Goal: Transaction & Acquisition: Obtain resource

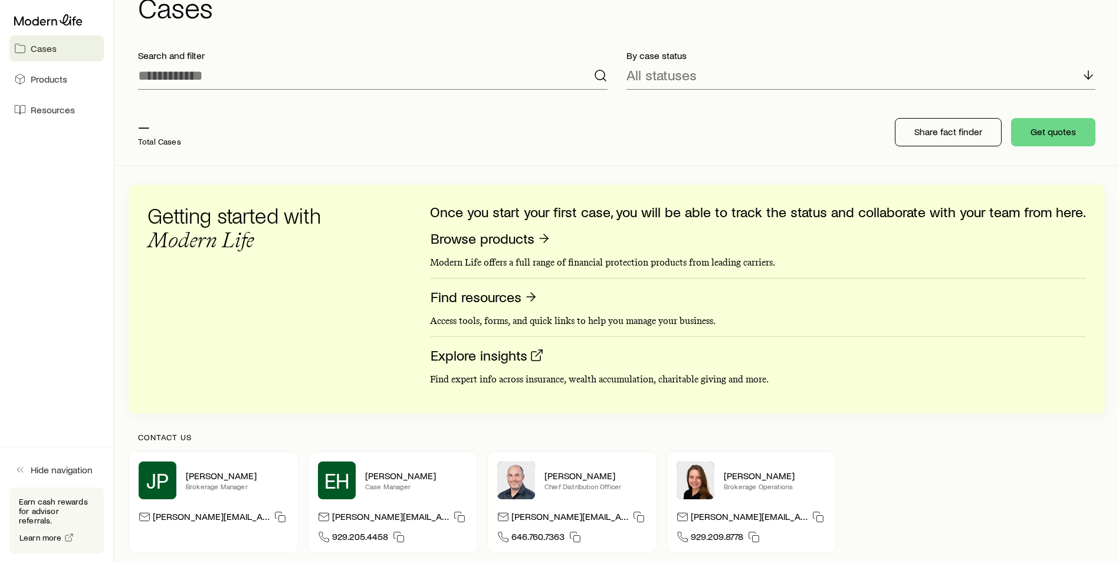
scroll to position [118, 0]
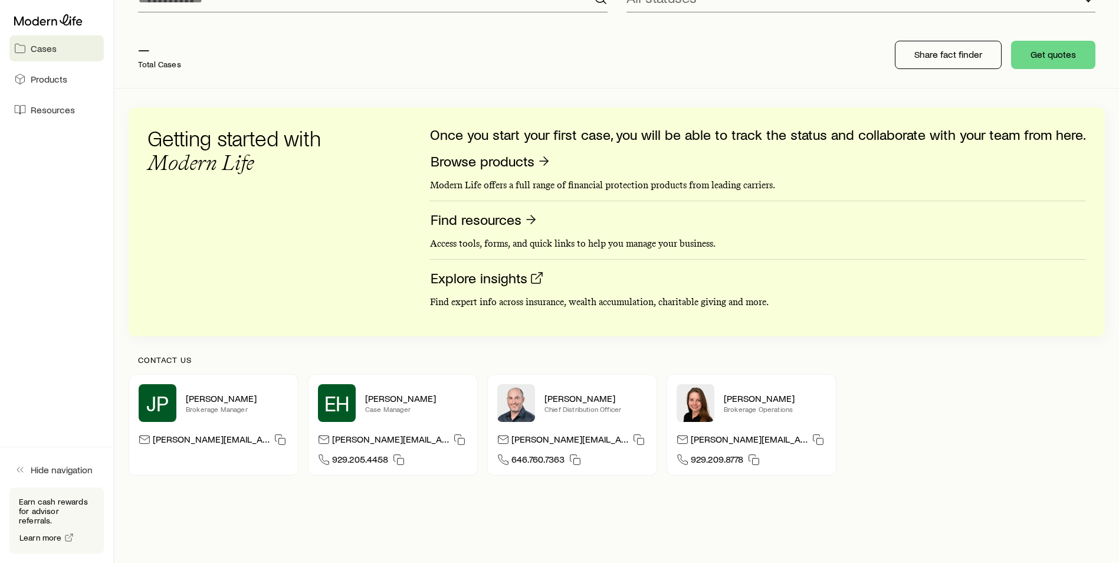
click at [929, 438] on div "JP [PERSON_NAME] Brokerage Manager [PERSON_NAME][EMAIL_ADDRESS][DOMAIN_NAME] EH…" at bounding box center [617, 424] width 976 height 101
click at [527, 168] on link "Browse products" at bounding box center [491, 161] width 122 height 18
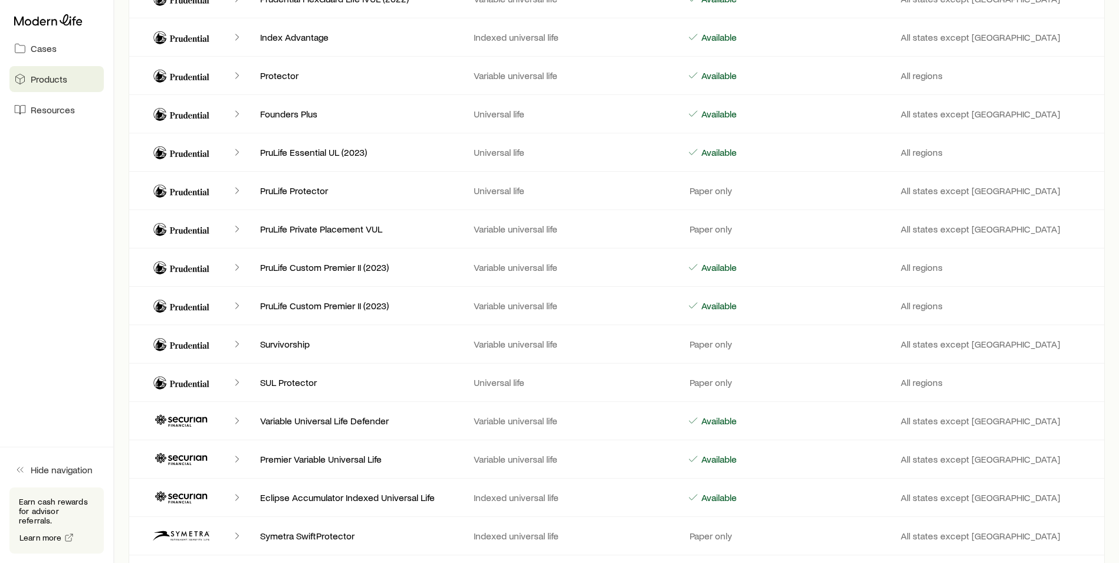
scroll to position [4838, 0]
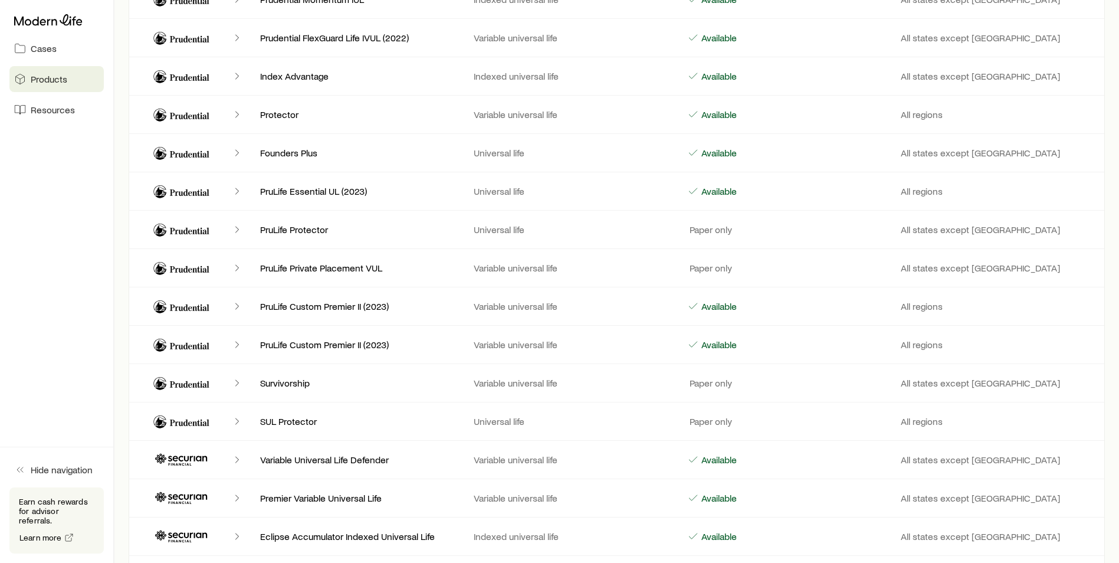
click at [236, 112] on polyline "Client cases" at bounding box center [237, 115] width 3 height 6
click at [271, 107] on div "Protector Variable universal life Available All regions" at bounding box center [617, 115] width 976 height 38
click at [520, 103] on div "Protector Variable universal life Available All regions" at bounding box center [617, 115] width 976 height 38
drag, startPoint x: 517, startPoint y: 110, endPoint x: 512, endPoint y: 113, distance: 6.4
click at [512, 113] on p "Variable universal life" at bounding box center [571, 115] width 195 height 12
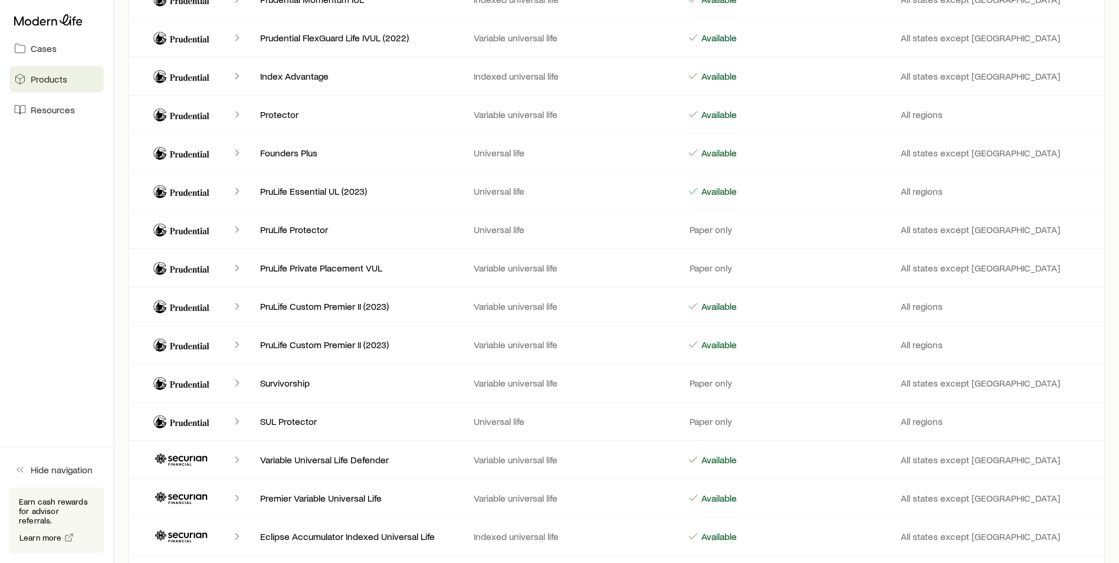
click at [238, 113] on icon "Client cases" at bounding box center [237, 115] width 12 height 12
drag, startPoint x: 238, startPoint y: 113, endPoint x: 216, endPoint y: 116, distance: 22.7
click at [236, 113] on icon "Client cases" at bounding box center [237, 115] width 12 height 12
drag, startPoint x: 195, startPoint y: 113, endPoint x: 163, endPoint y: 117, distance: 32.1
click at [192, 114] on icon "Client cases" at bounding box center [181, 114] width 71 height 28
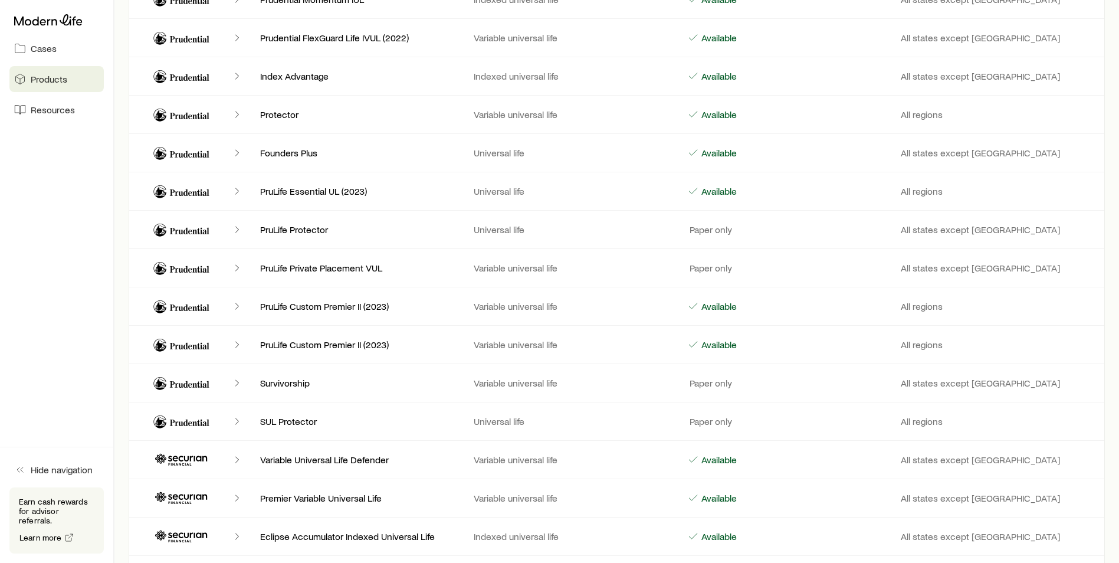
drag, startPoint x: 149, startPoint y: 118, endPoint x: 286, endPoint y: 120, distance: 136.3
click at [185, 120] on icon "Client cases" at bounding box center [181, 114] width 71 height 28
drag, startPoint x: 297, startPoint y: 122, endPoint x: 286, endPoint y: 122, distance: 10.6
click at [286, 122] on div "Protector Variable universal life Available All regions" at bounding box center [617, 115] width 976 height 38
click at [284, 121] on div "Protector Variable universal life Available All regions" at bounding box center [617, 115] width 976 height 38
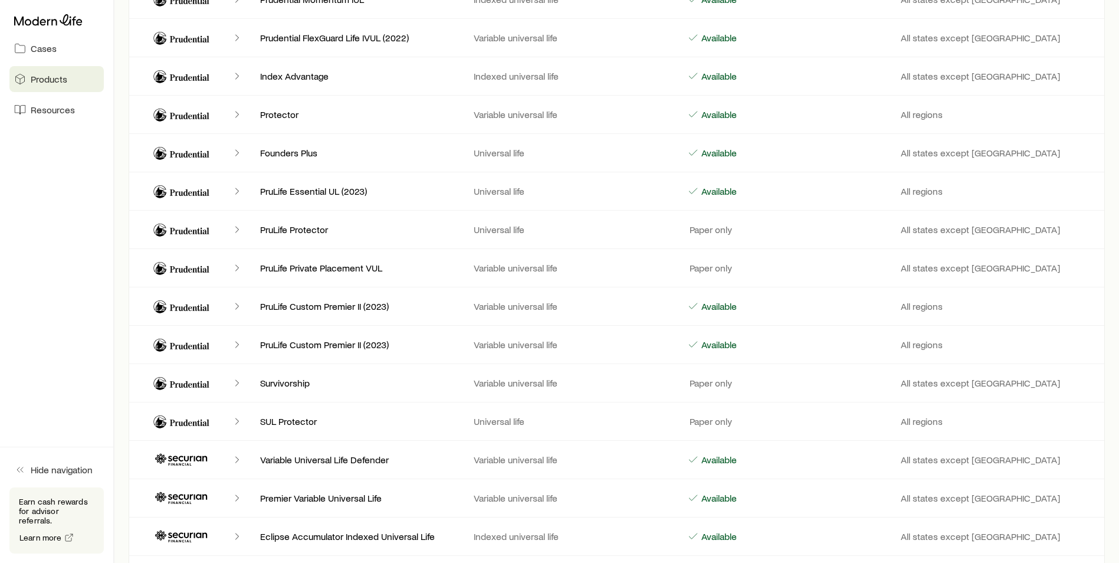
drag, startPoint x: 433, startPoint y: 122, endPoint x: 507, endPoint y: 120, distance: 73.8
click at [445, 120] on div "Protector Variable universal life Available All regions" at bounding box center [617, 115] width 976 height 38
click at [520, 119] on p "Variable universal life" at bounding box center [571, 115] width 195 height 12
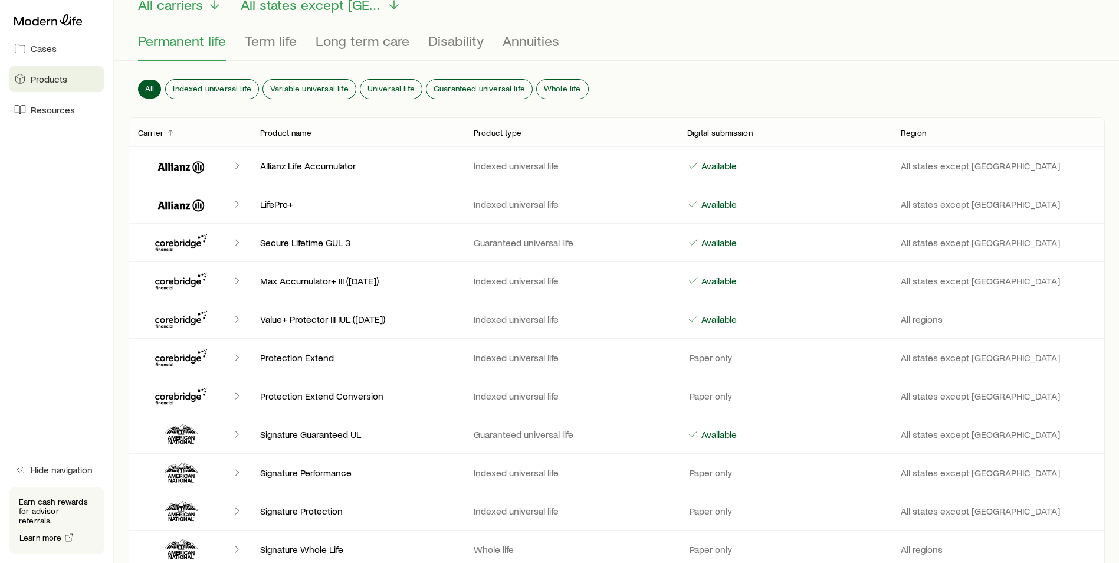
scroll to position [0, 0]
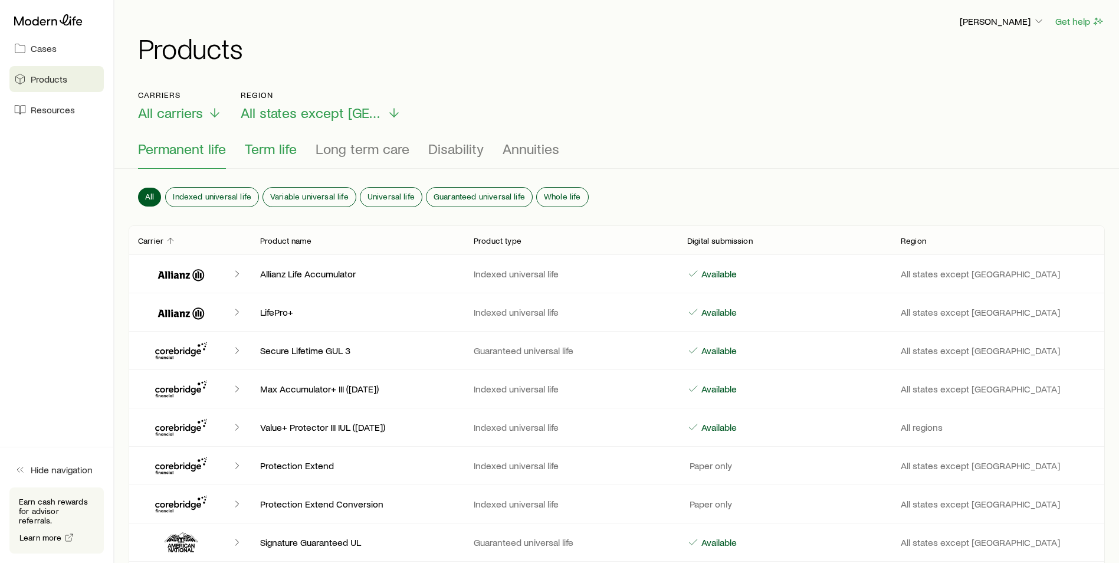
click at [284, 155] on span "Term life" at bounding box center [271, 148] width 52 height 17
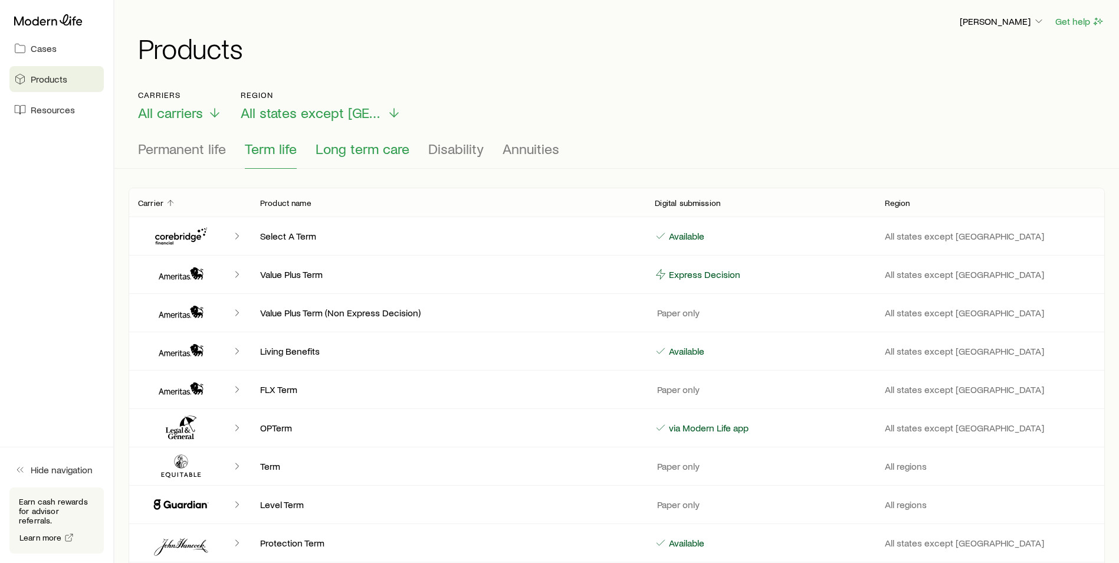
click at [373, 150] on span "Long term care" at bounding box center [363, 148] width 94 height 17
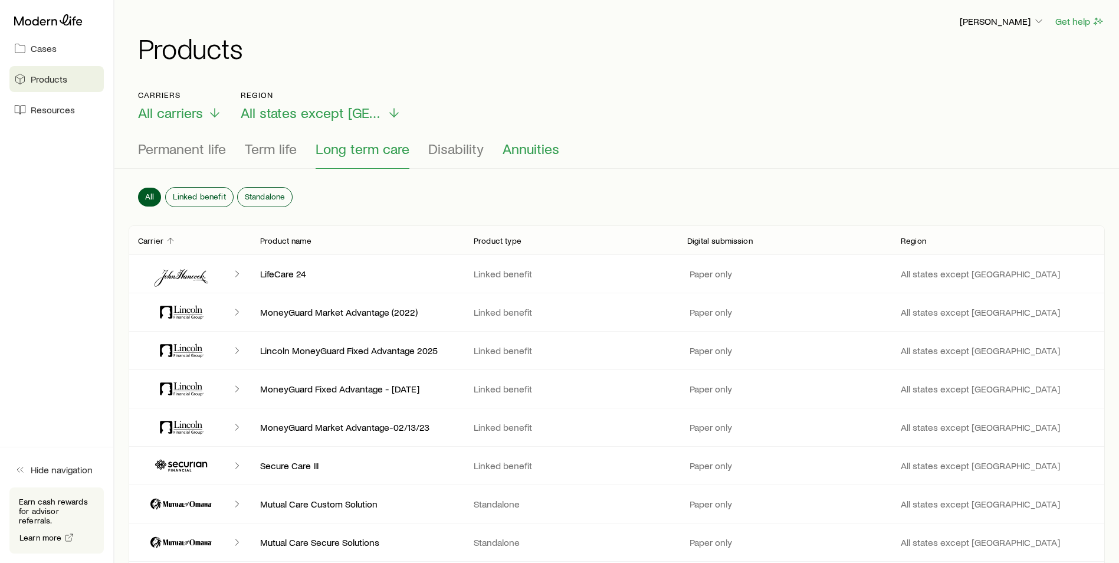
drag, startPoint x: 478, startPoint y: 150, endPoint x: 539, endPoint y: 147, distance: 60.8
click at [479, 150] on span "Disability" at bounding box center [455, 148] width 55 height 17
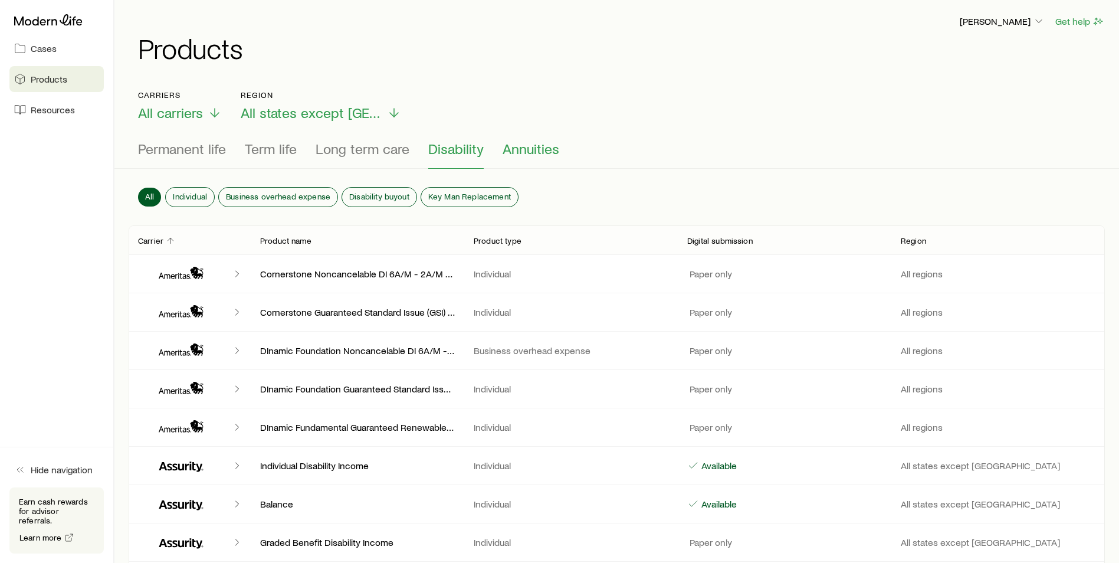
click at [539, 147] on span "Annuities" at bounding box center [531, 148] width 57 height 17
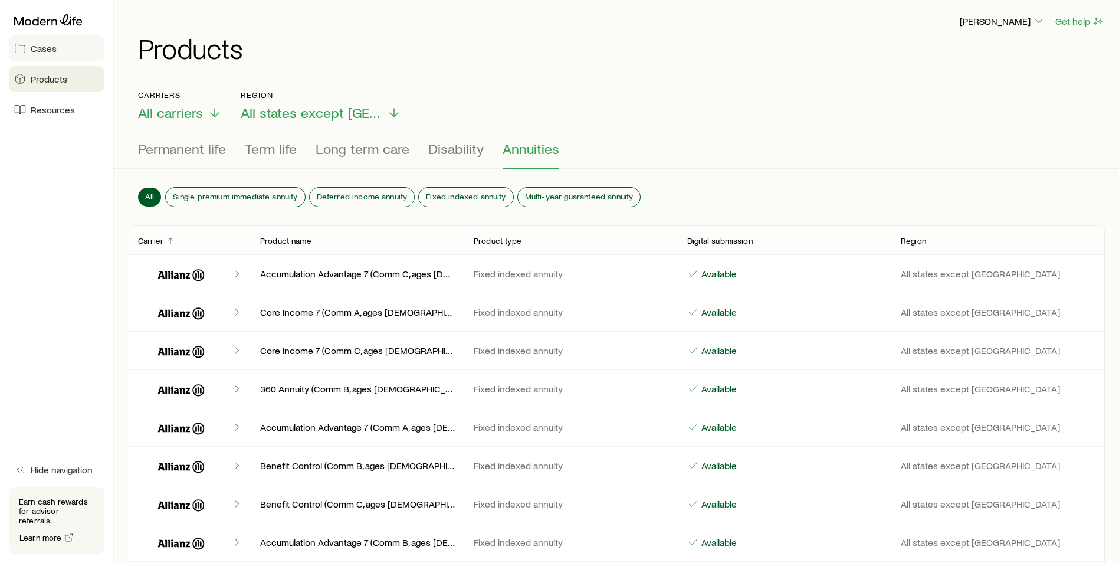
click at [57, 51] on link "Cases" at bounding box center [56, 48] width 94 height 26
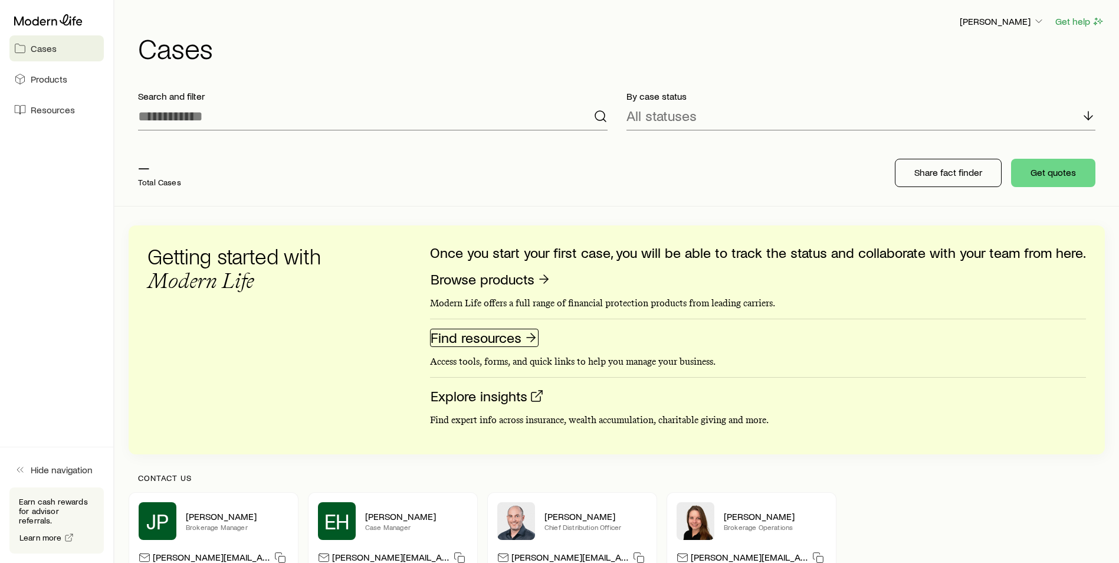
click at [475, 340] on link "Find resources" at bounding box center [484, 338] width 109 height 18
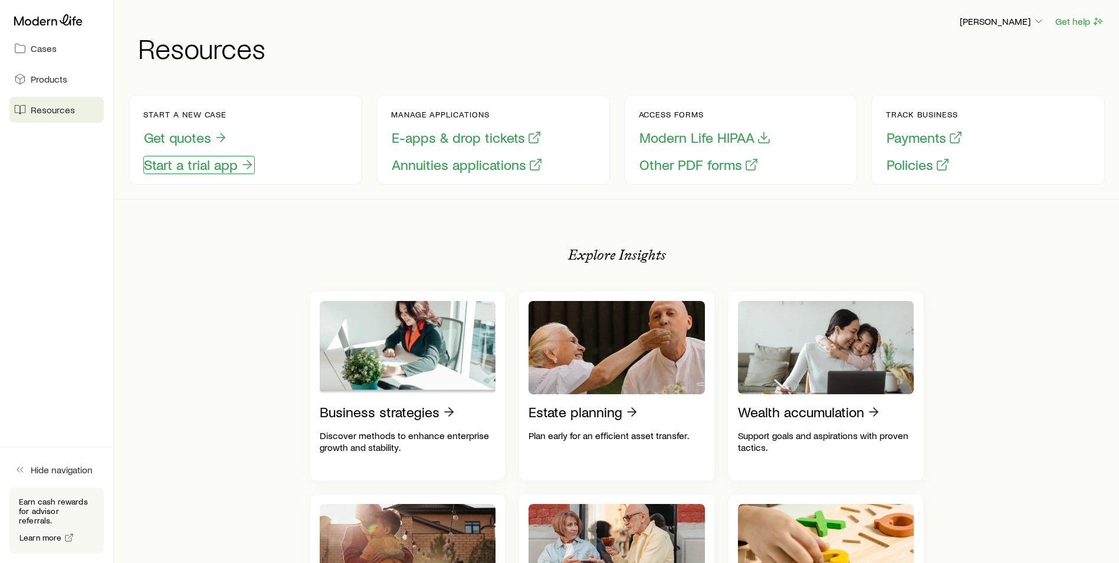
click at [196, 169] on button "Start a trial app" at bounding box center [199, 165] width 112 height 18
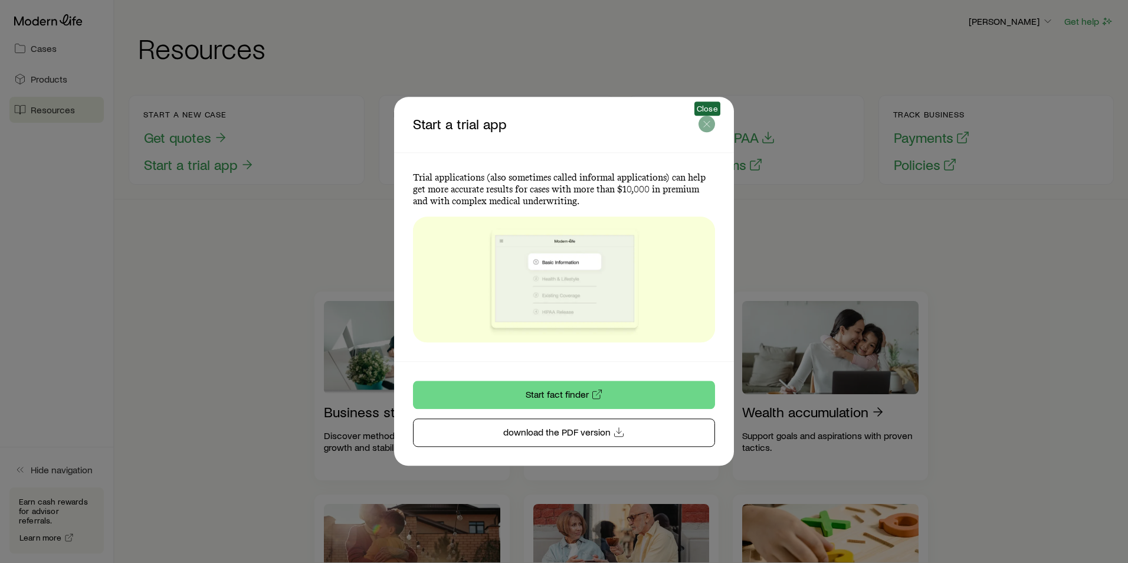
click at [700, 119] on button "button" at bounding box center [707, 124] width 17 height 17
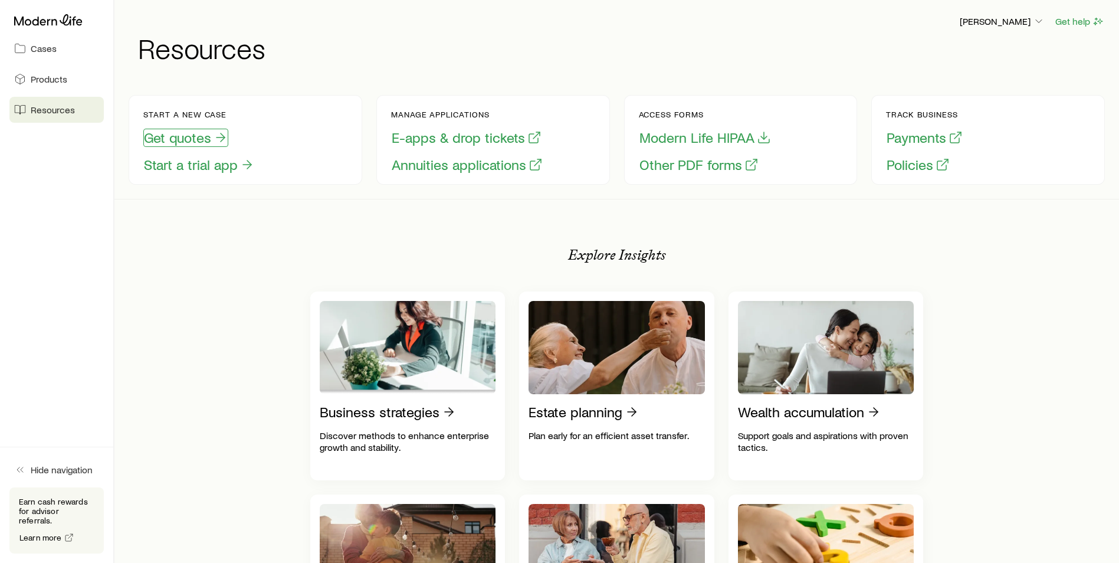
click at [162, 135] on button "Get quotes" at bounding box center [185, 138] width 85 height 18
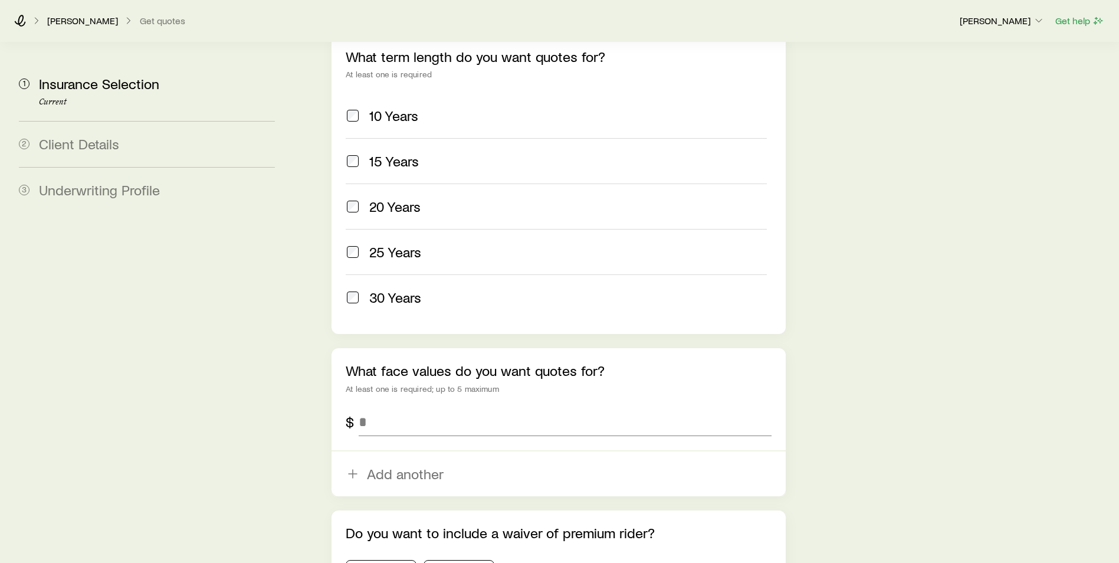
scroll to position [531, 0]
click at [377, 407] on input "tel" at bounding box center [565, 421] width 413 height 28
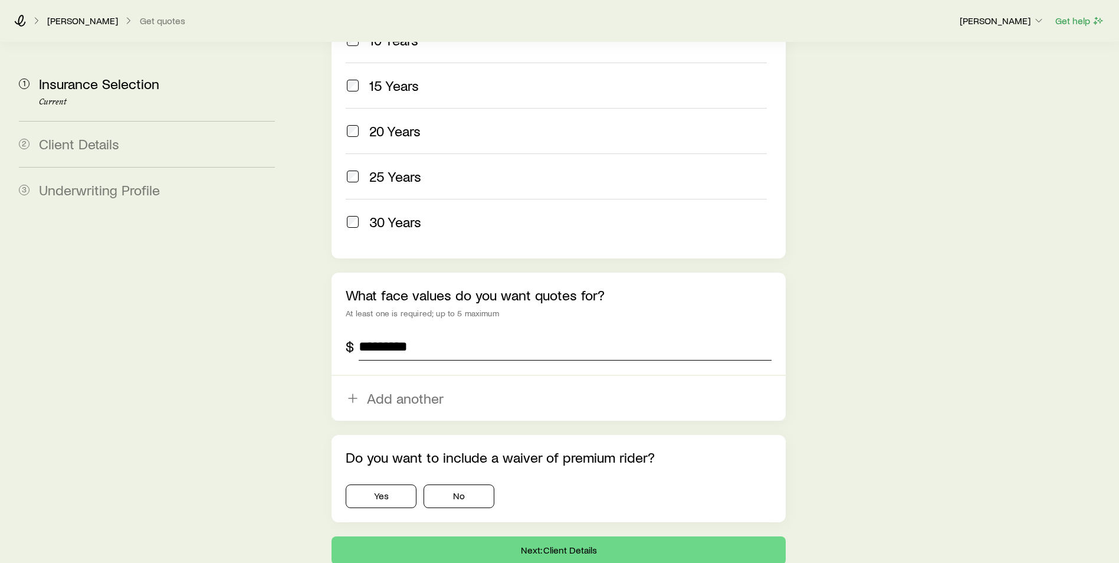
scroll to position [649, 0]
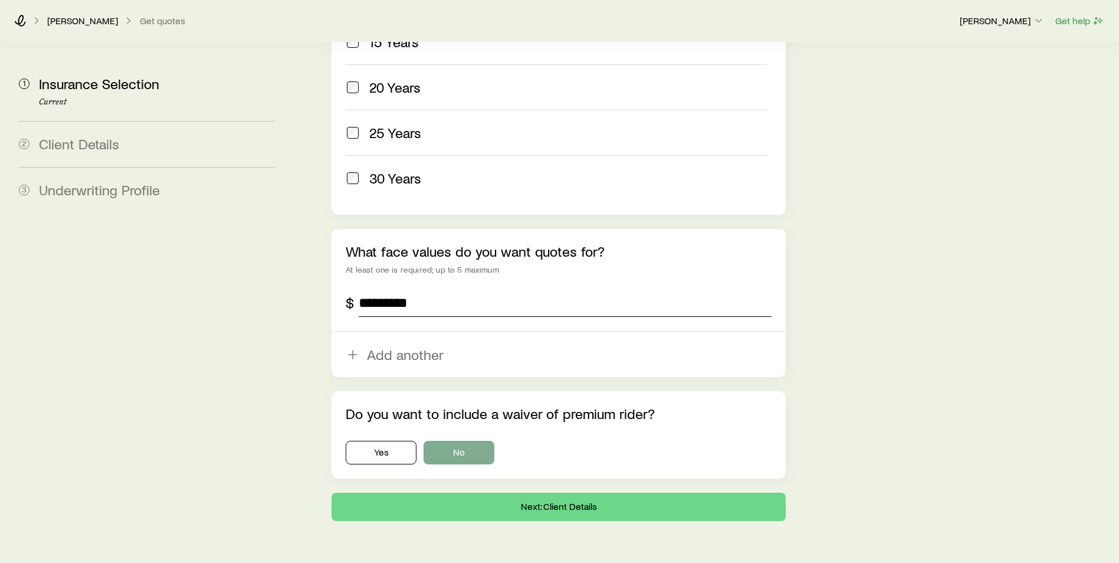
type input "*********"
click at [464, 441] on button "No" at bounding box center [459, 453] width 71 height 24
click at [480, 493] on button "Next: Client Details" at bounding box center [559, 507] width 454 height 28
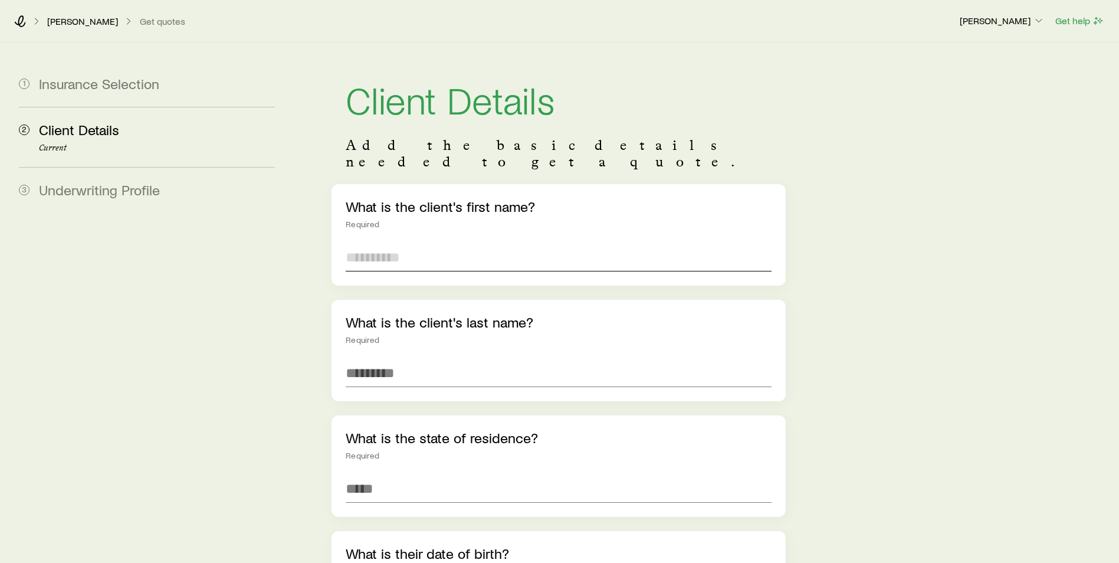
drag, startPoint x: 471, startPoint y: 251, endPoint x: 455, endPoint y: 210, distance: 43.7
click at [466, 248] on input "text" at bounding box center [559, 257] width 426 height 28
type input "*******"
type input "******"
click at [394, 456] on div "What is the state of residence? Required" at bounding box center [559, 465] width 454 height 101
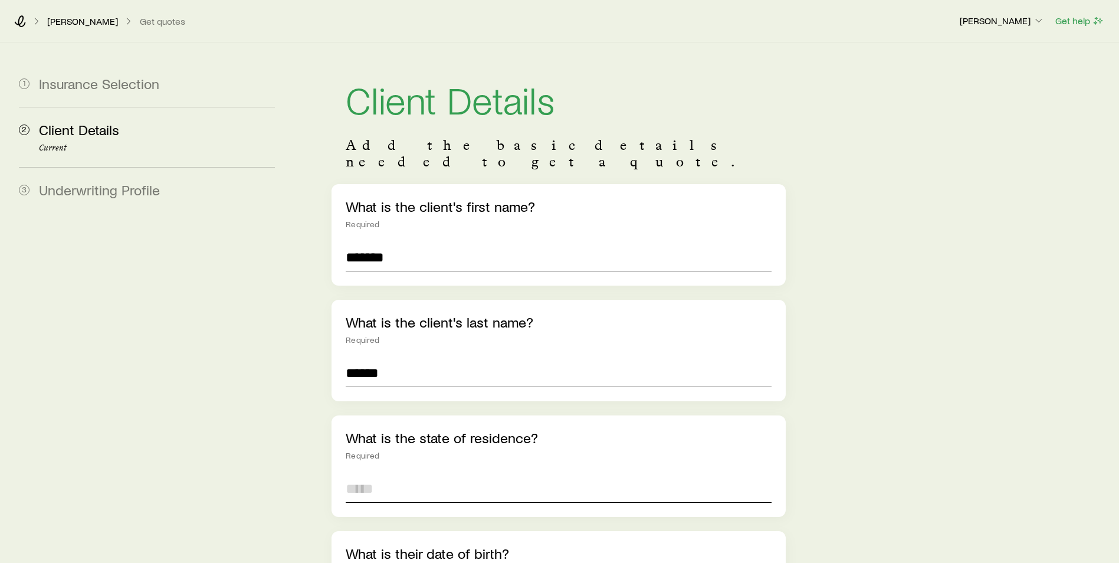
click at [389, 474] on input at bounding box center [559, 488] width 426 height 28
type input "**"
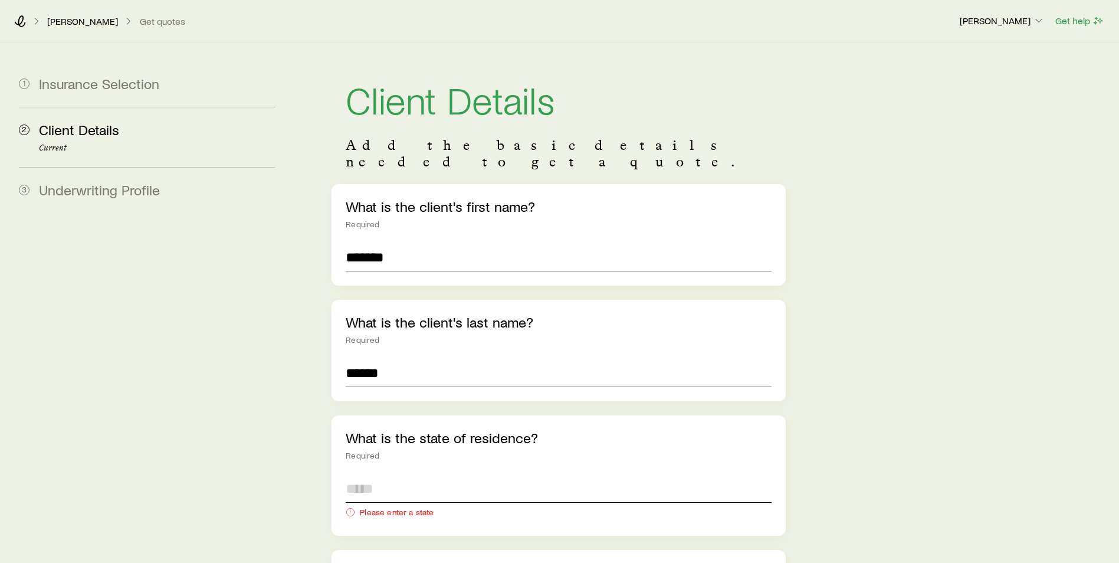
click at [381, 474] on input at bounding box center [559, 488] width 426 height 28
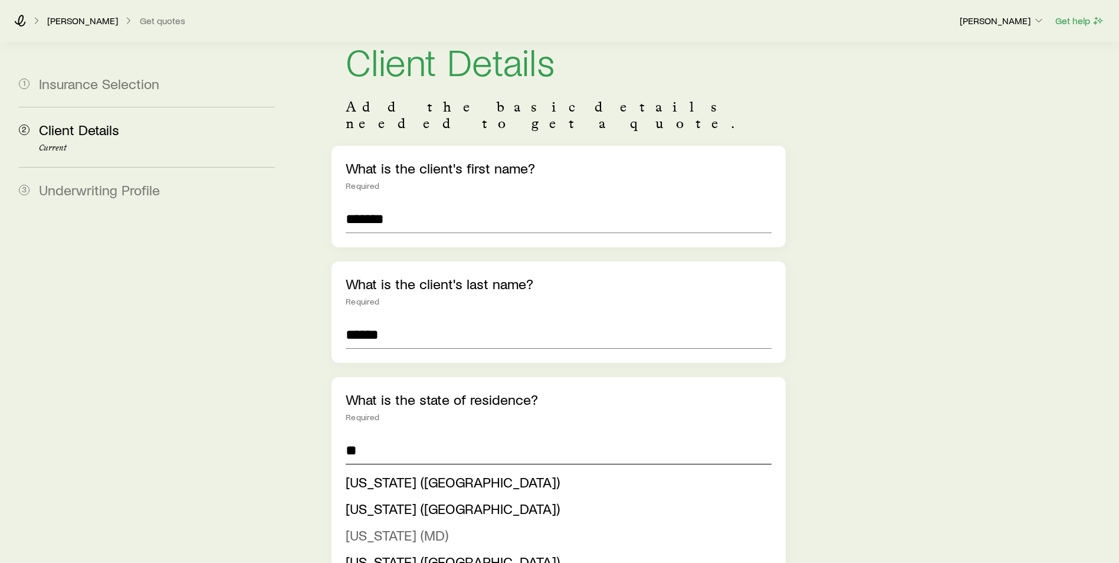
scroll to position [59, 0]
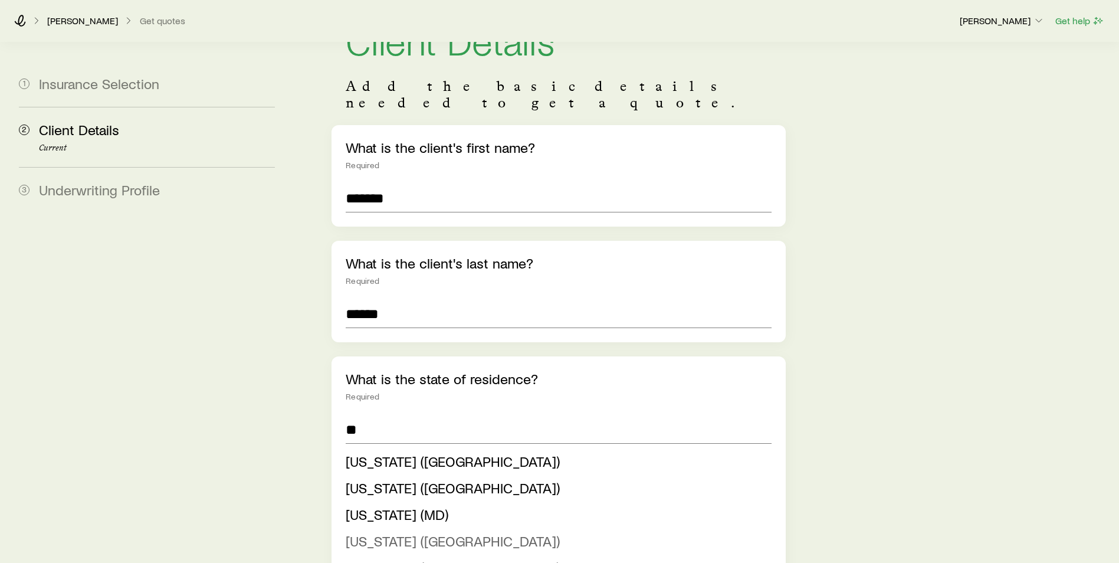
click at [383, 532] on span "[US_STATE] ([GEOGRAPHIC_DATA])" at bounding box center [453, 540] width 214 height 17
type input "**********"
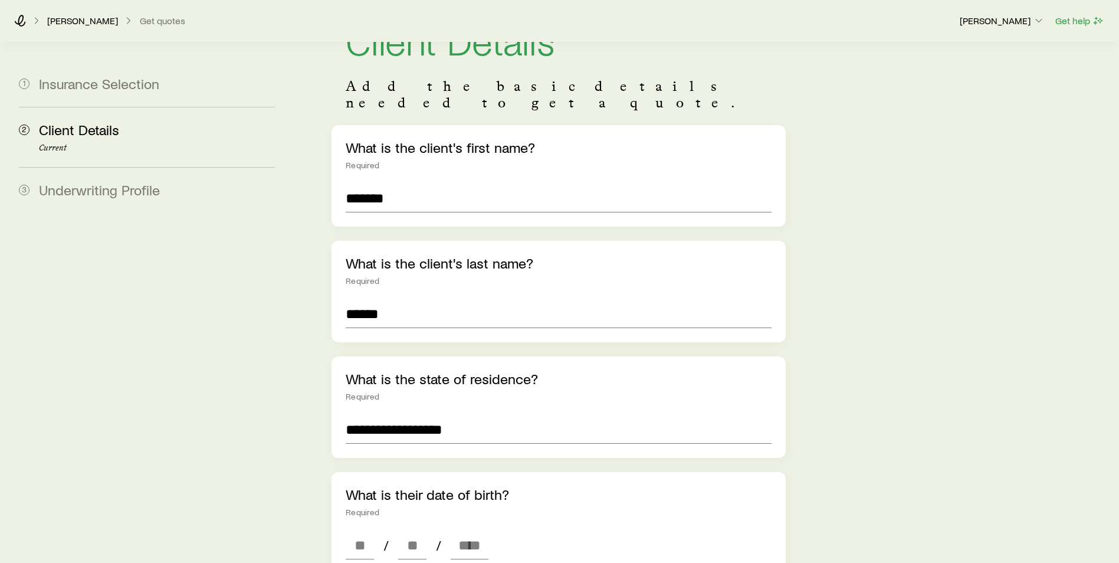
click at [252, 465] on aside "1 Insurance Selection 2 Client Details Current 3 Underwriting Profile" at bounding box center [146, 549] width 275 height 1132
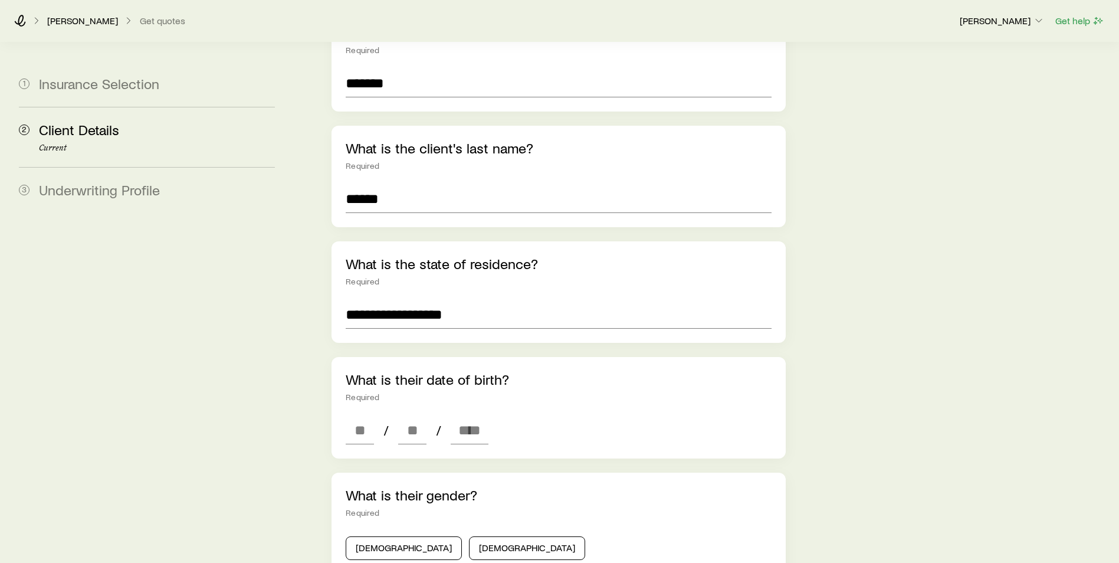
scroll to position [177, 0]
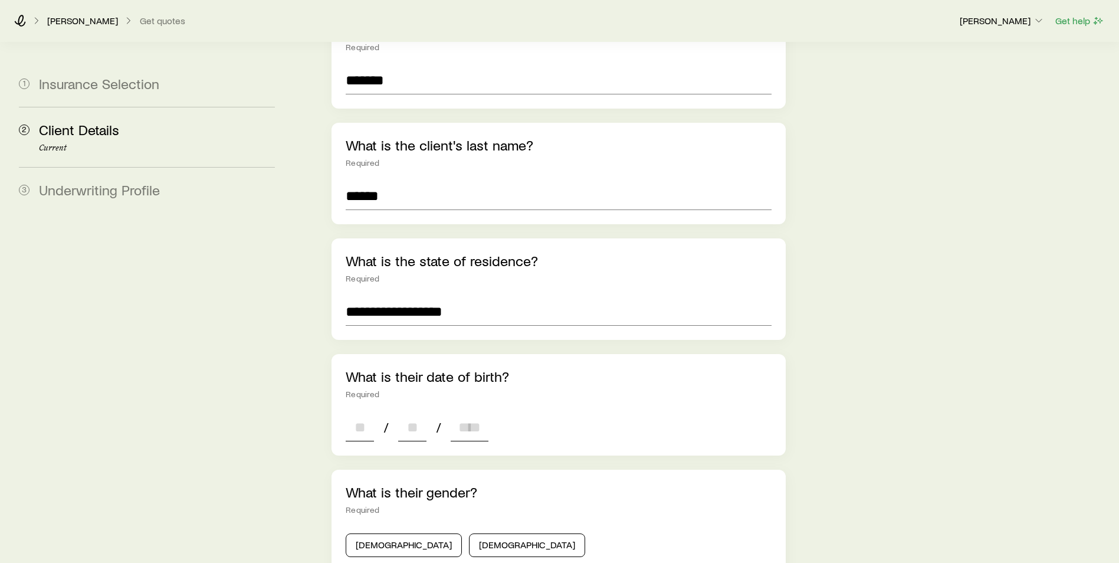
click at [350, 422] on input at bounding box center [360, 427] width 28 height 28
type input "**"
type input "****"
click at [469, 533] on button "[DEMOGRAPHIC_DATA]" at bounding box center [527, 545] width 116 height 24
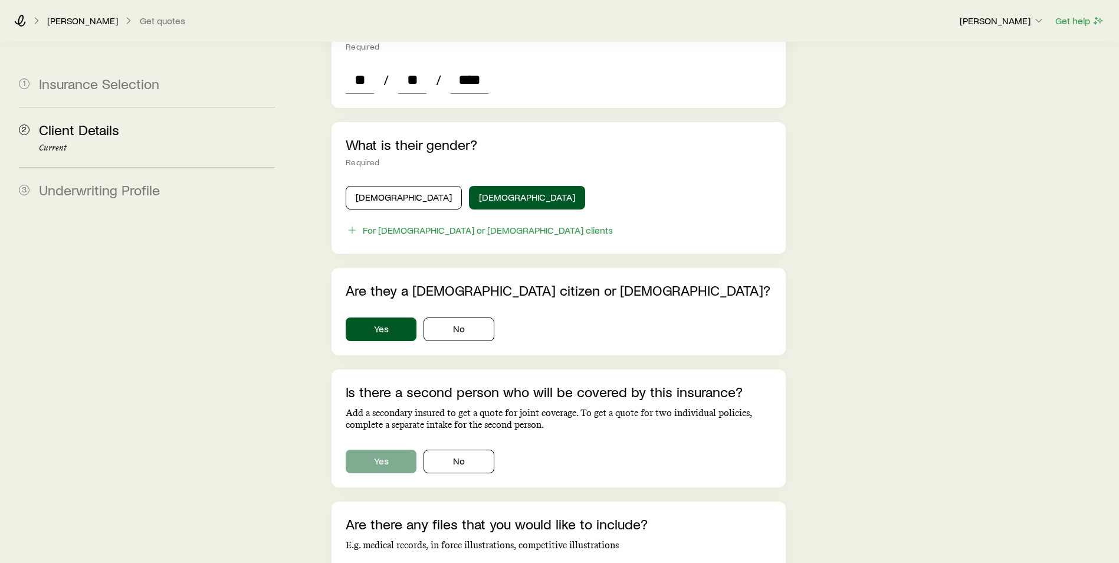
scroll to position [531, 0]
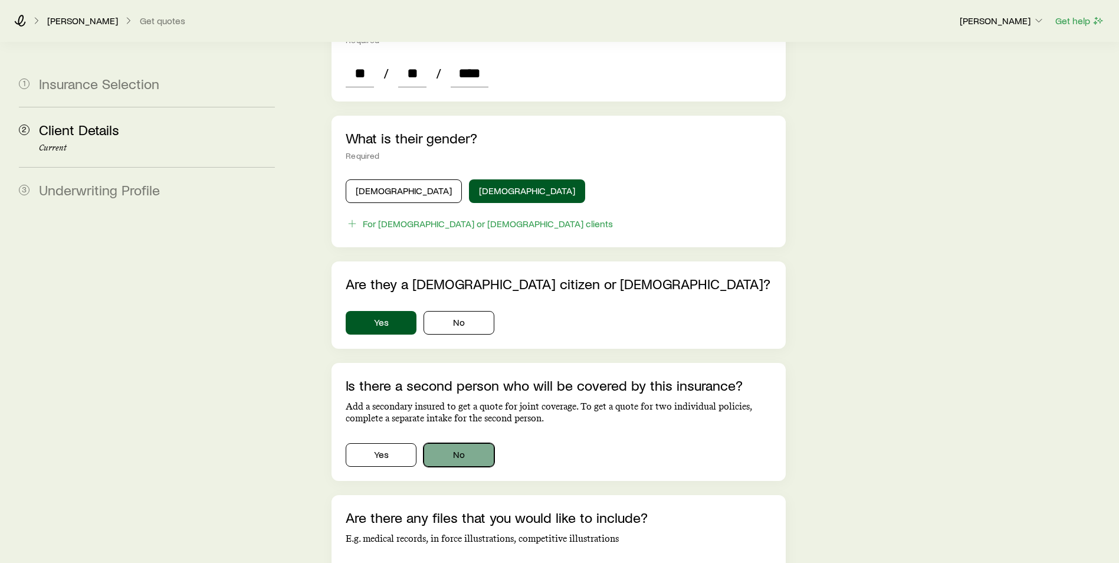
click at [428, 443] on button "No" at bounding box center [459, 455] width 71 height 24
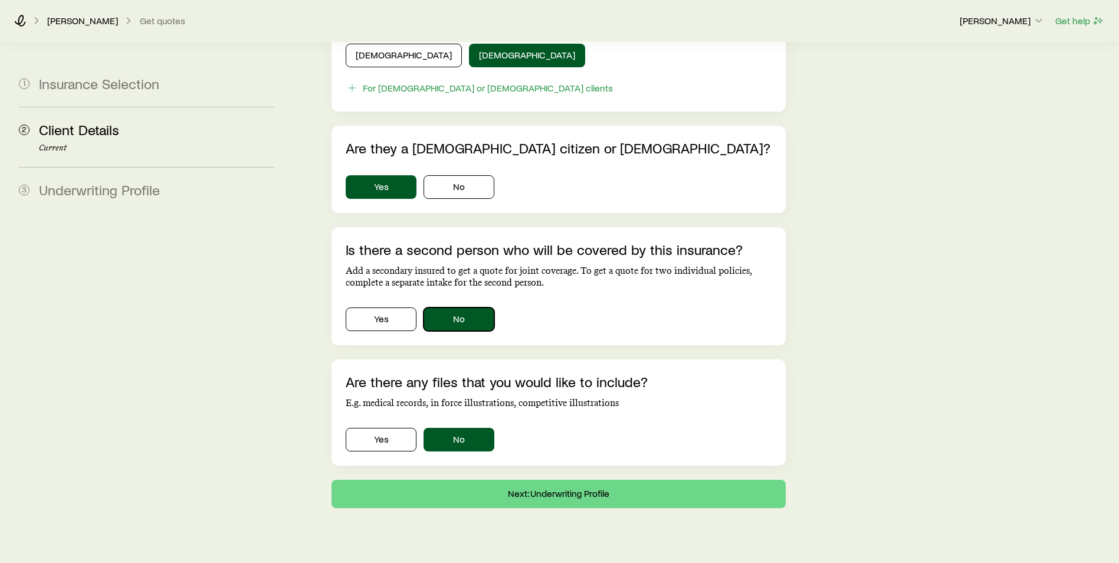
scroll to position [676, 0]
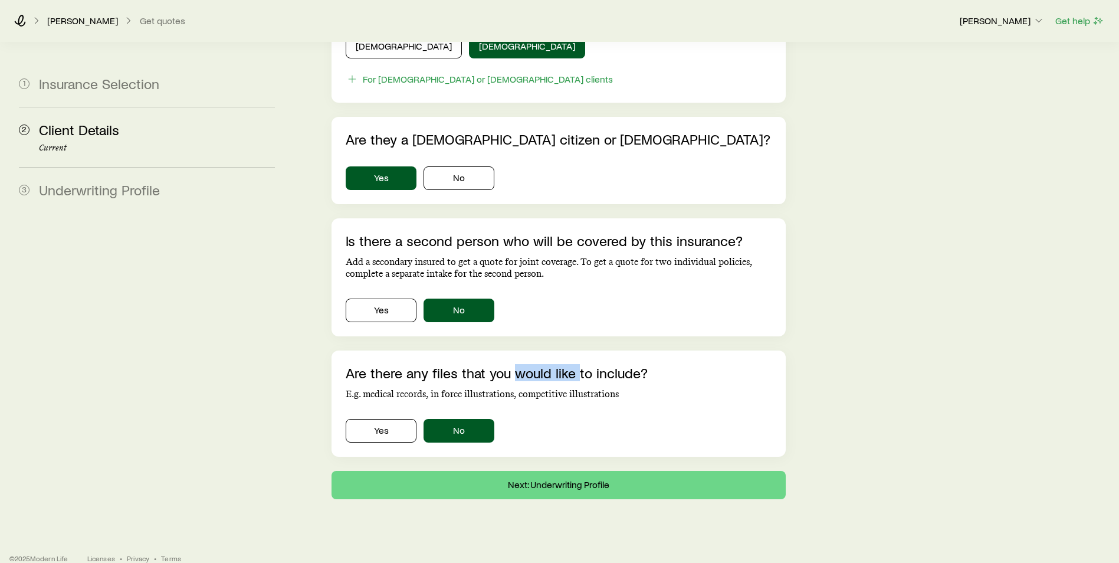
drag, startPoint x: 513, startPoint y: 348, endPoint x: 576, endPoint y: 355, distance: 63.6
click at [576, 365] on p "Are there any files that you would like to include?" at bounding box center [559, 373] width 426 height 17
drag, startPoint x: 576, startPoint y: 355, endPoint x: 574, endPoint y: 368, distance: 13.1
click at [576, 365] on p "Are there any files that you would like to include?" at bounding box center [559, 373] width 426 height 17
click at [557, 471] on button "Next: Underwriting Profile" at bounding box center [559, 485] width 454 height 28
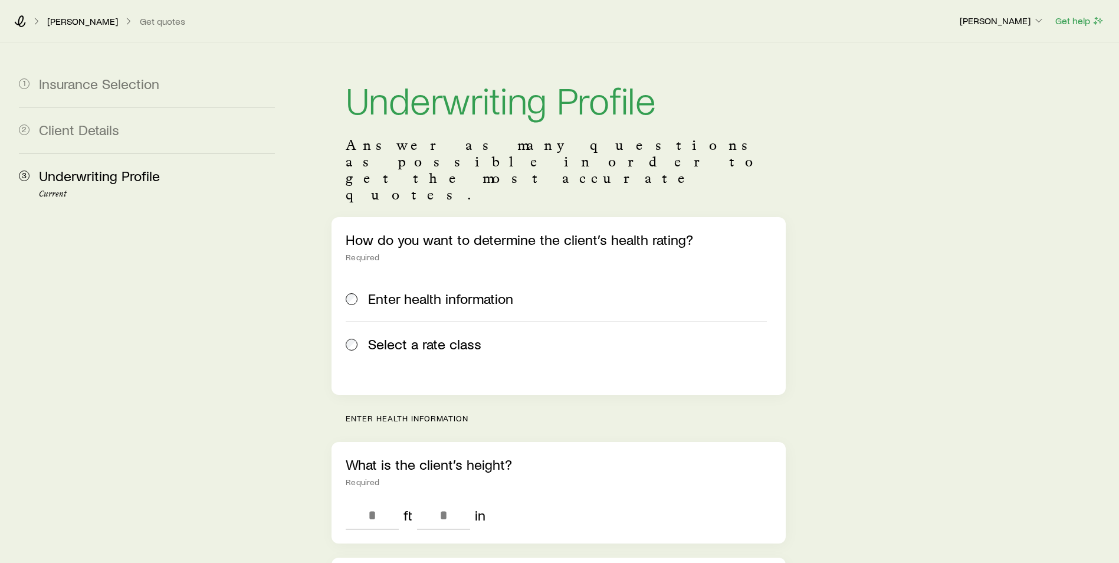
click at [383, 321] on label "Select a rate class" at bounding box center [556, 343] width 421 height 45
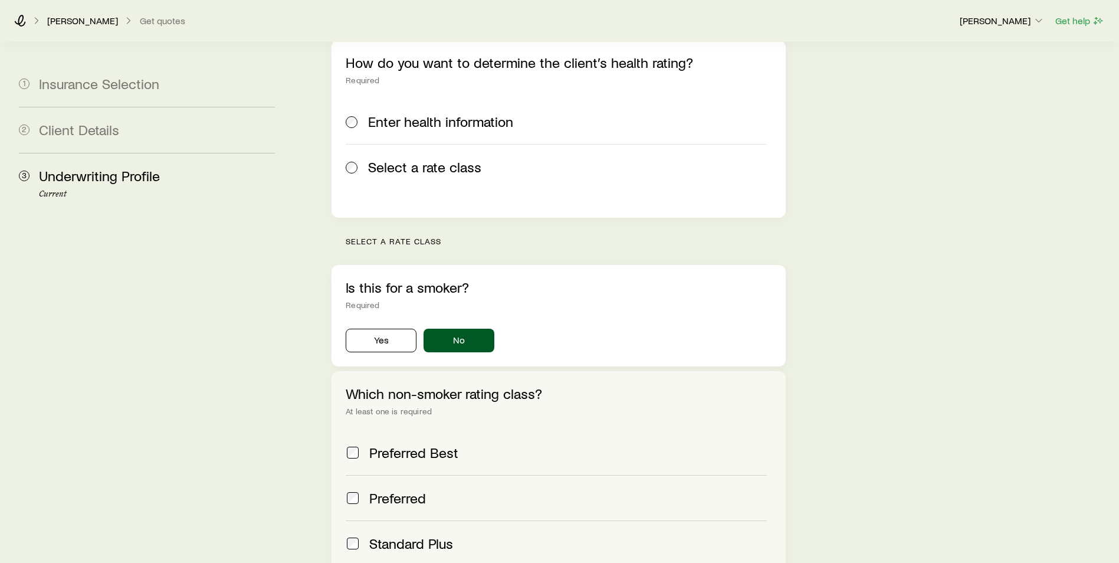
scroll to position [236, 0]
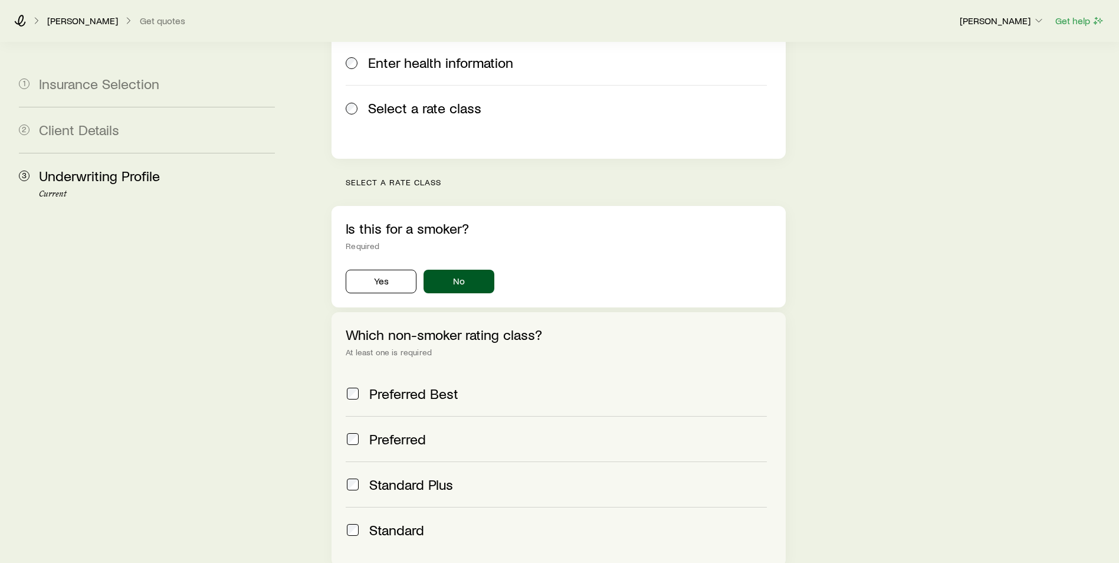
click at [361, 385] on div "Preferred Best" at bounding box center [556, 393] width 421 height 17
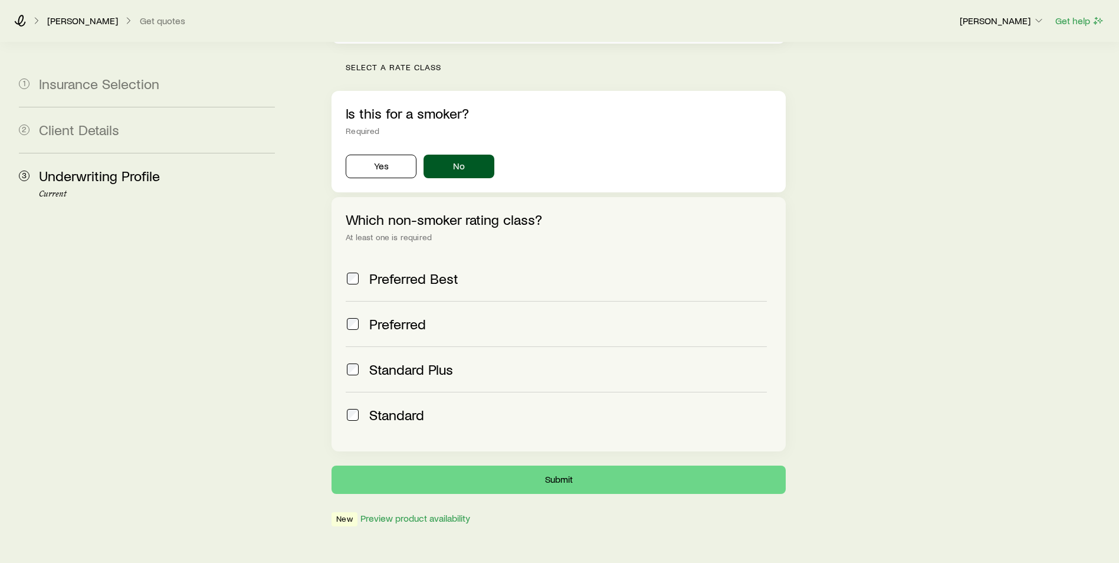
scroll to position [354, 0]
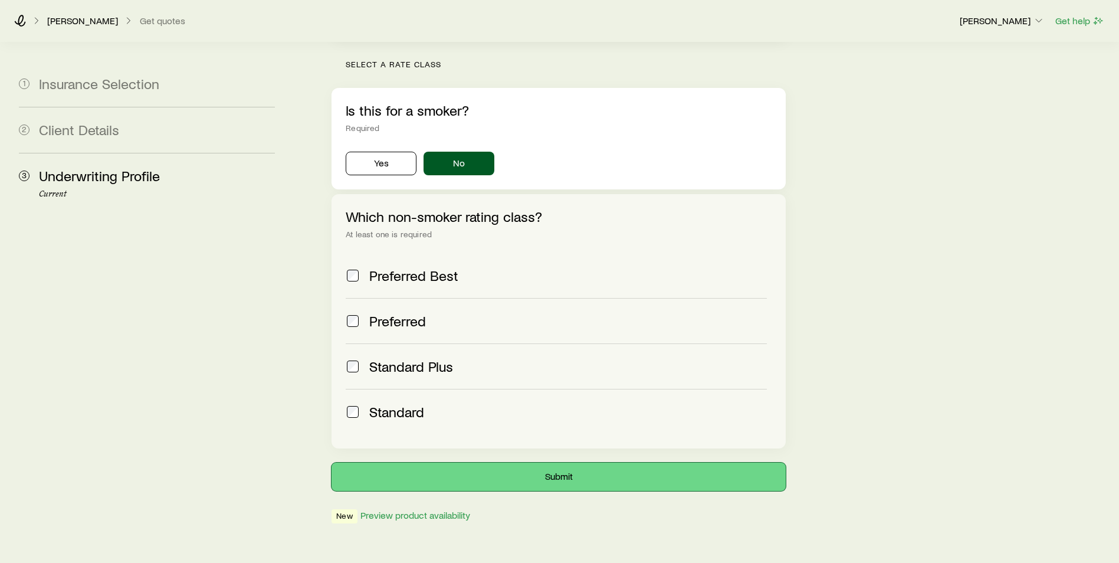
click at [457, 463] on button "Submit" at bounding box center [559, 477] width 454 height 28
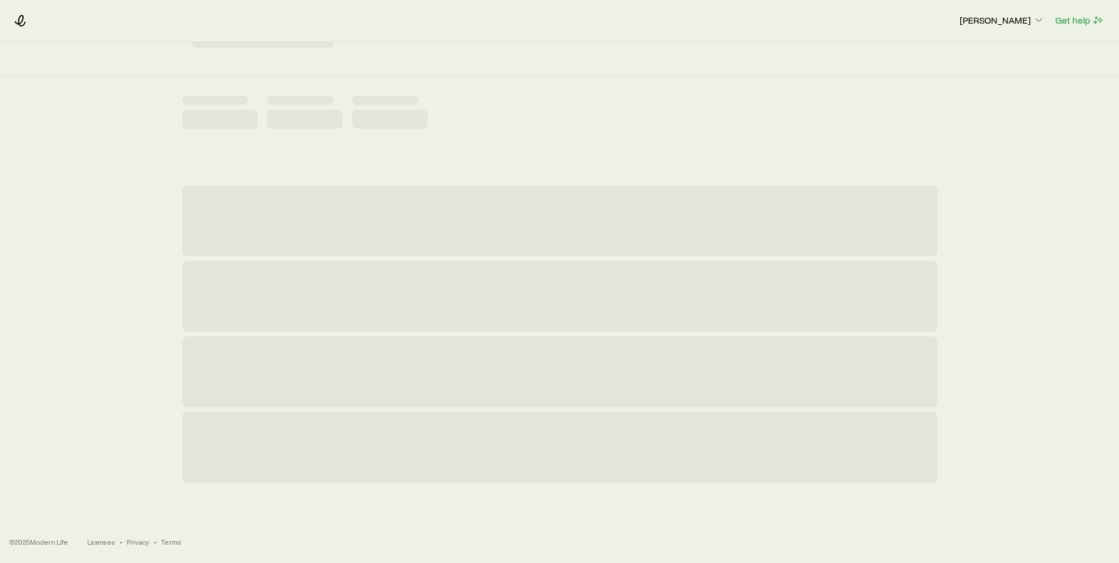
scroll to position [0, 0]
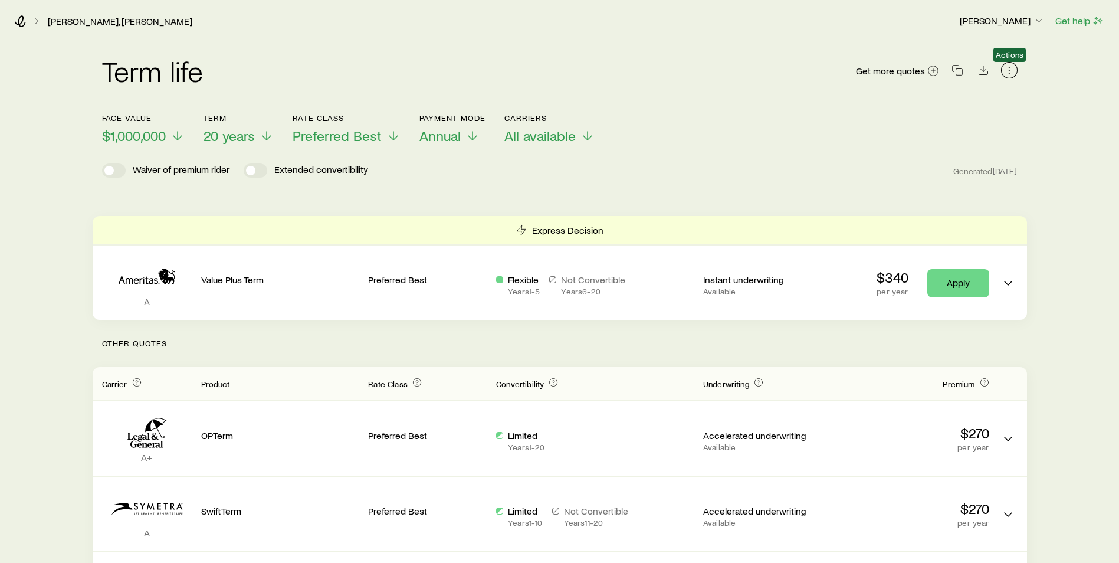
click at [1007, 68] on icon "button" at bounding box center [1010, 70] width 12 height 12
click at [1014, 66] on icon "button" at bounding box center [1010, 70] width 12 height 12
click at [1001, 74] on span "Actions" at bounding box center [1009, 71] width 17 height 18
click at [1008, 70] on icon "button" at bounding box center [1010, 70] width 12 height 12
click at [714, 78] on div "Term life Get more quotes" at bounding box center [560, 78] width 916 height 42
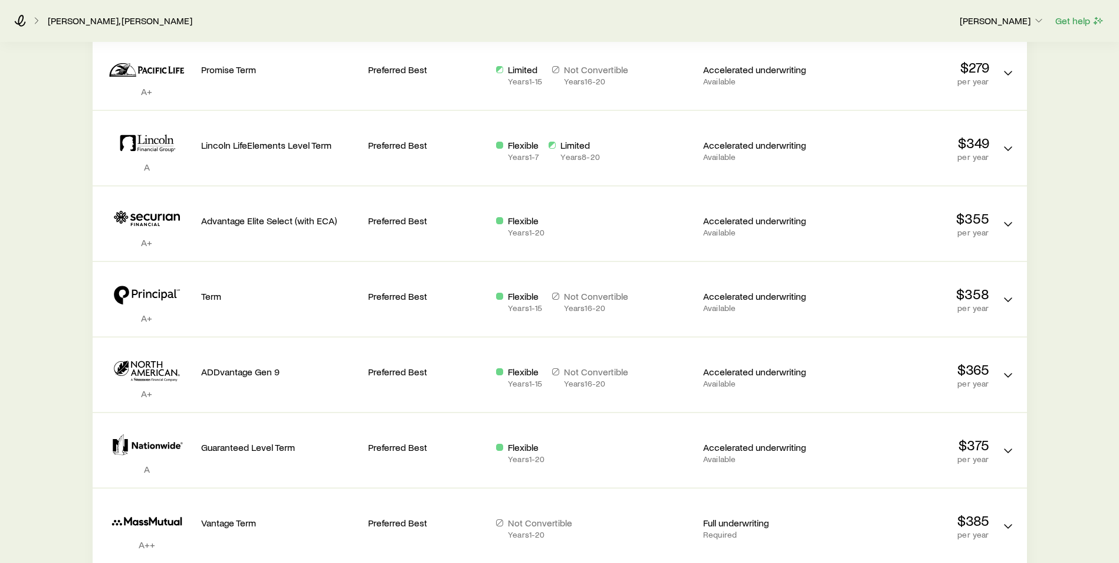
scroll to position [708, 0]
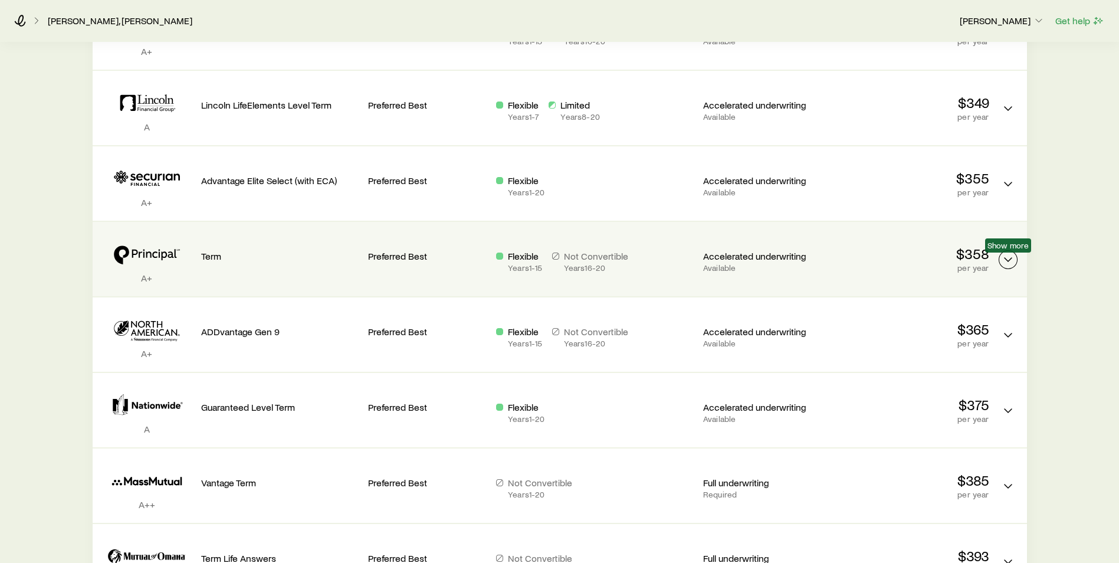
click at [1009, 254] on icon "Term quotes" at bounding box center [1008, 260] width 14 height 14
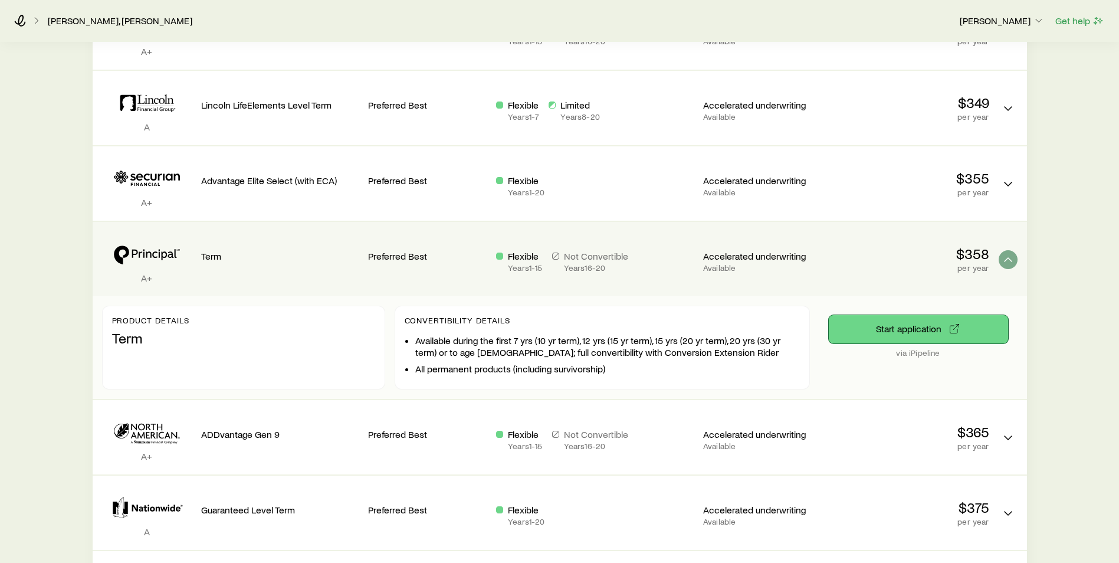
click at [930, 336] on button "Start application" at bounding box center [918, 329] width 179 height 28
